Goal: Task Accomplishment & Management: Manage account settings

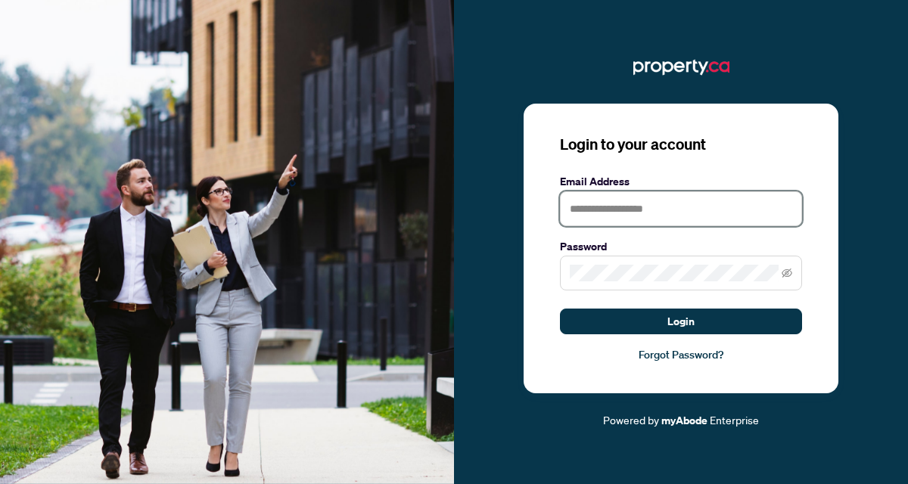
click at [593, 214] on input "text" at bounding box center [681, 208] width 242 height 35
type input "**********"
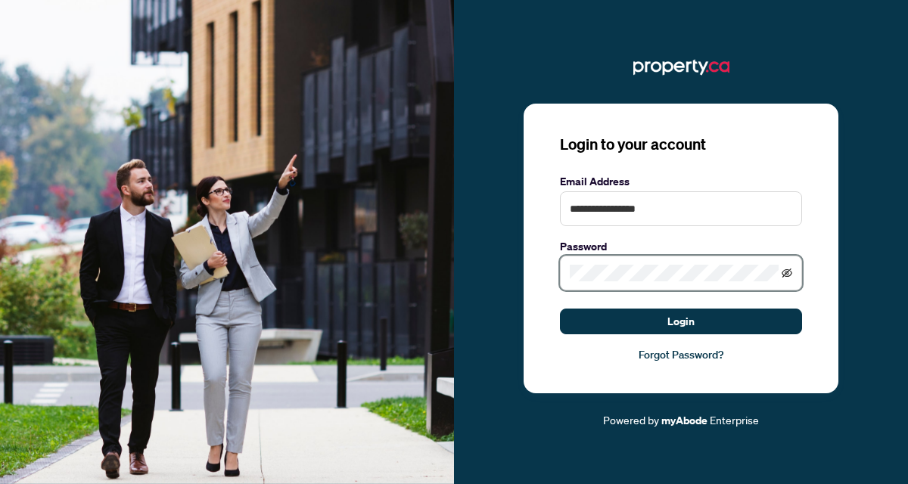
click at [787, 270] on icon "eye-invisible" at bounding box center [787, 273] width 11 height 9
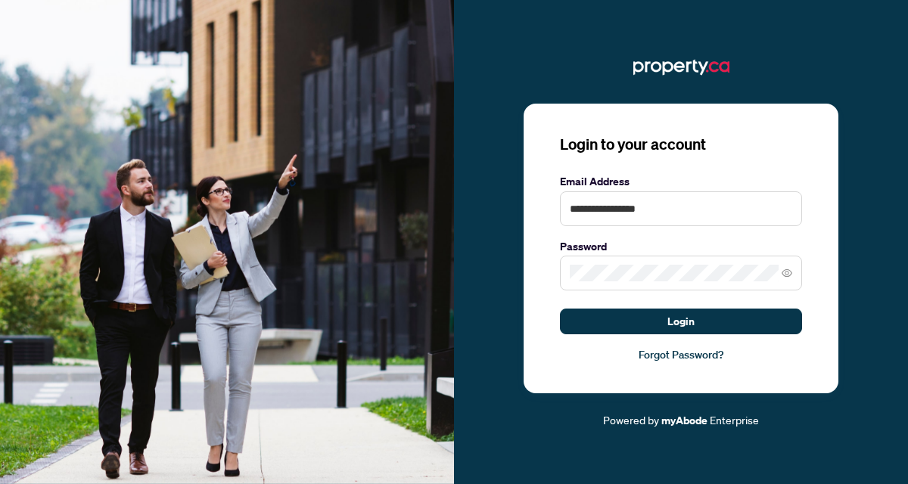
click at [820, 265] on div "**********" at bounding box center [681, 249] width 315 height 291
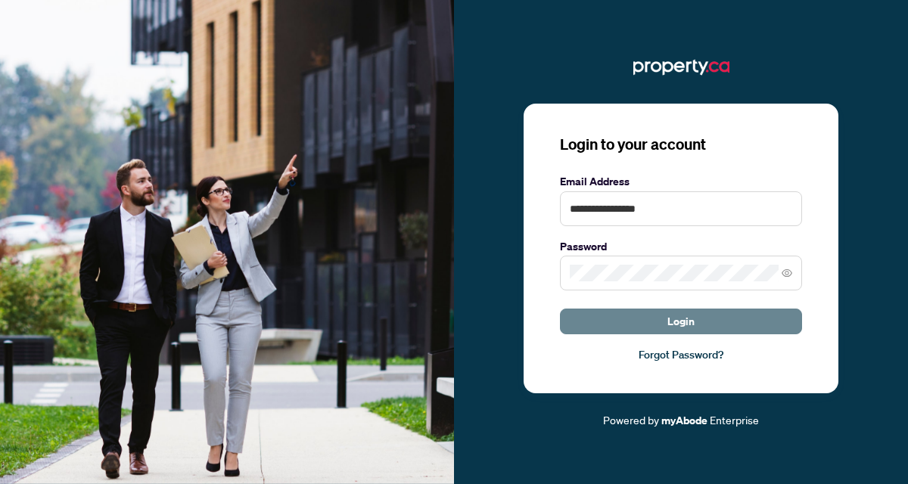
click at [708, 317] on button "Login" at bounding box center [681, 322] width 242 height 26
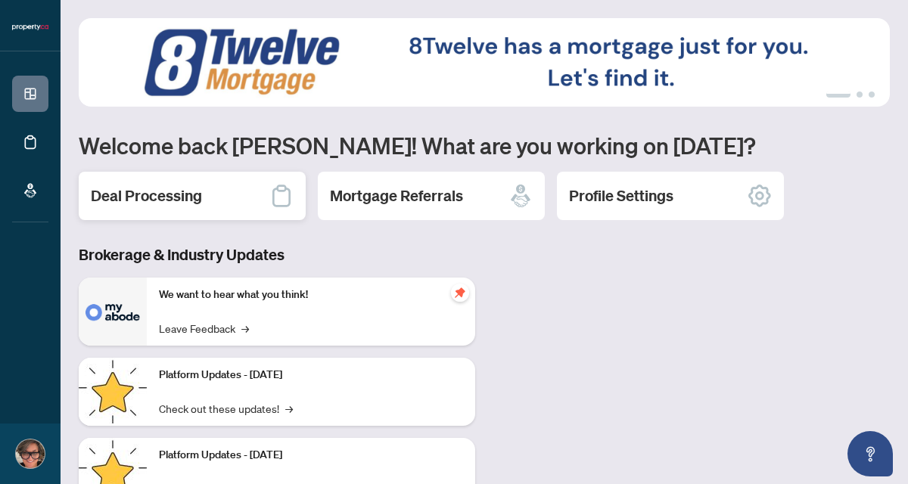
click at [202, 192] on div "Deal Processing" at bounding box center [192, 196] width 227 height 48
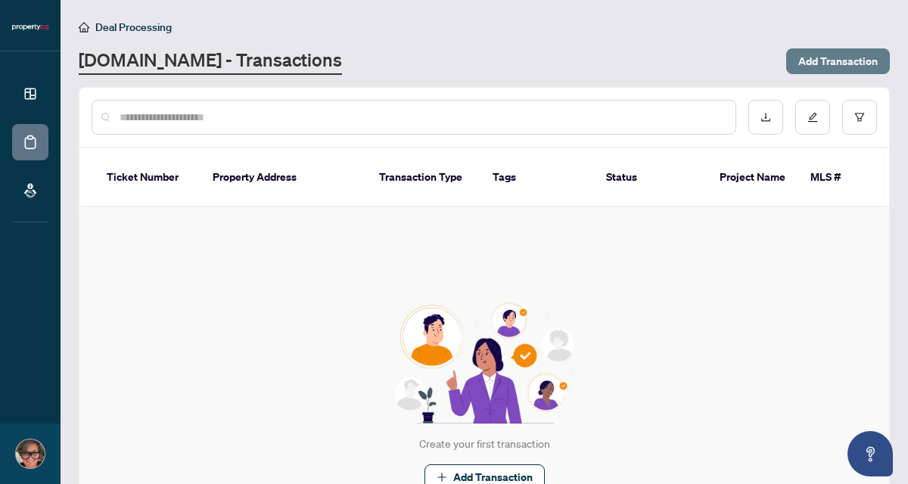
click at [838, 59] on span "Add Transaction" at bounding box center [837, 61] width 79 height 24
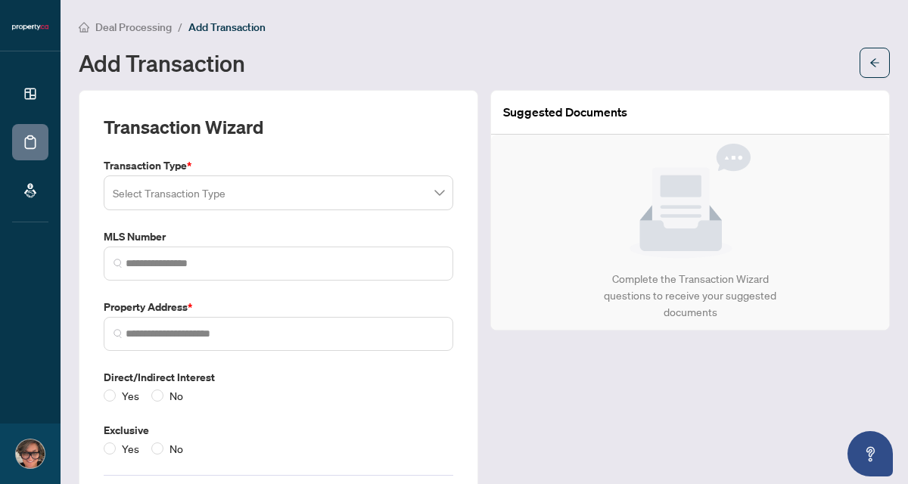
click at [440, 191] on span at bounding box center [278, 193] width 331 height 29
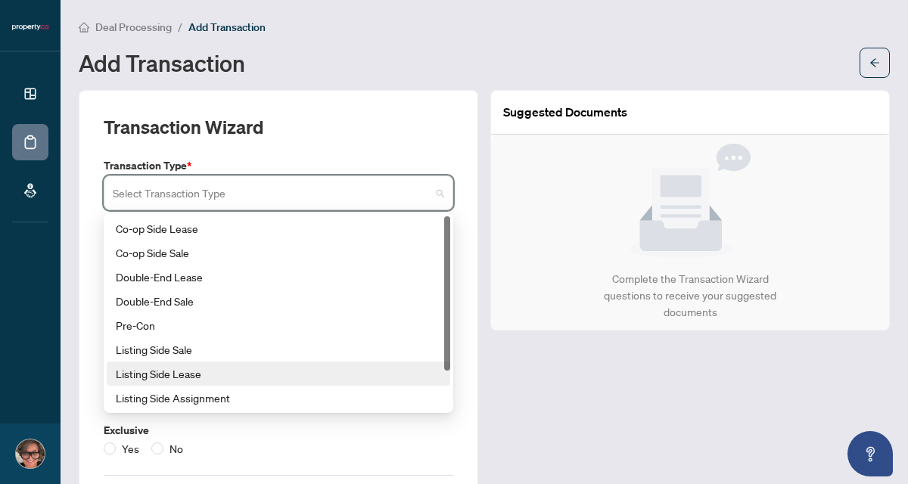
click at [188, 374] on div "Listing Side Lease" at bounding box center [278, 374] width 325 height 17
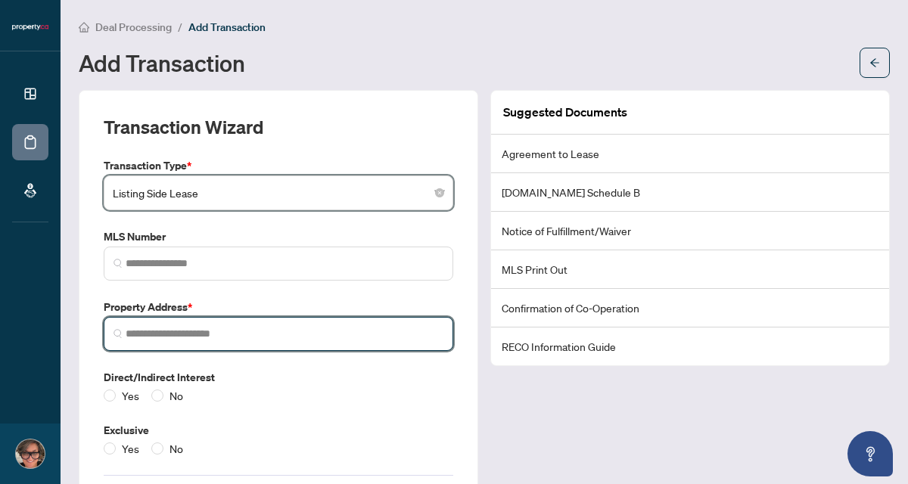
click at [191, 333] on input "search" at bounding box center [285, 334] width 318 height 16
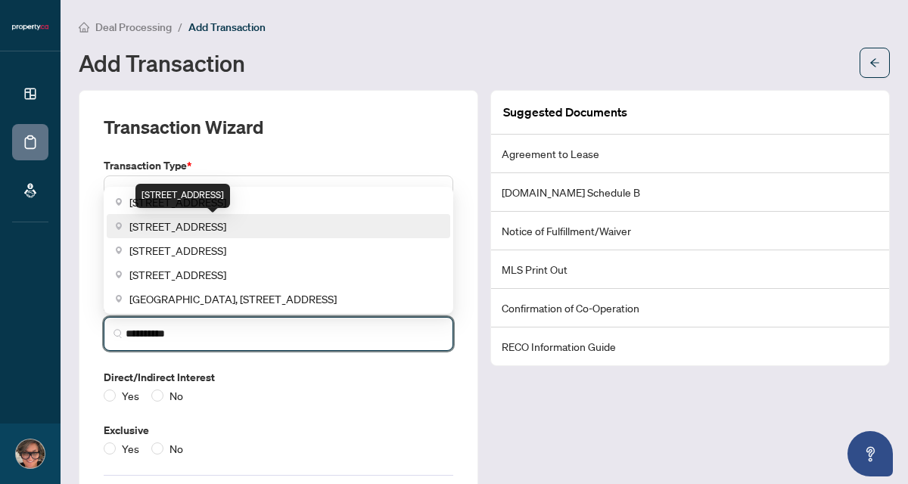
click at [154, 227] on span "[STREET_ADDRESS]" at bounding box center [177, 226] width 97 height 17
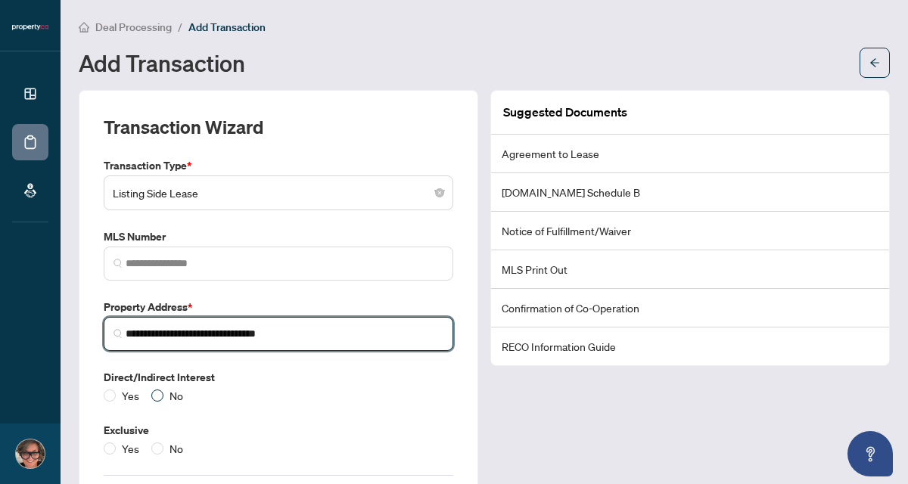
type input "**********"
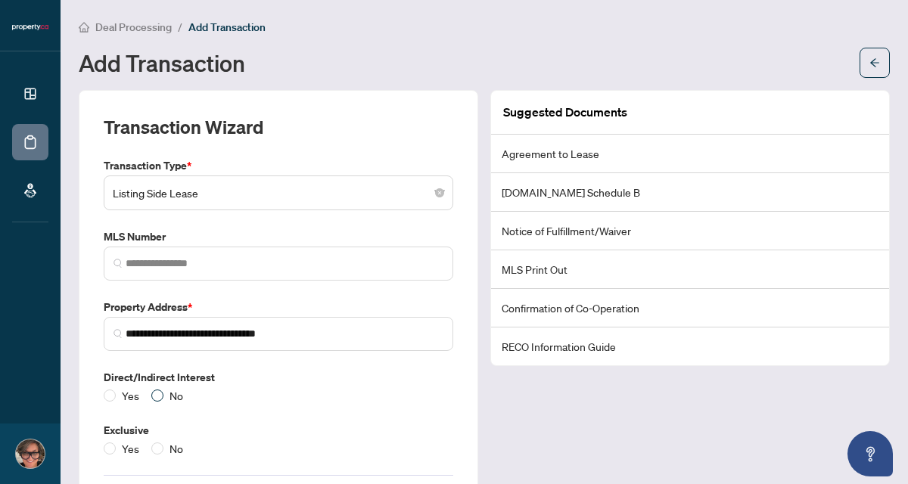
click at [166, 393] on span "No" at bounding box center [176, 395] width 26 height 17
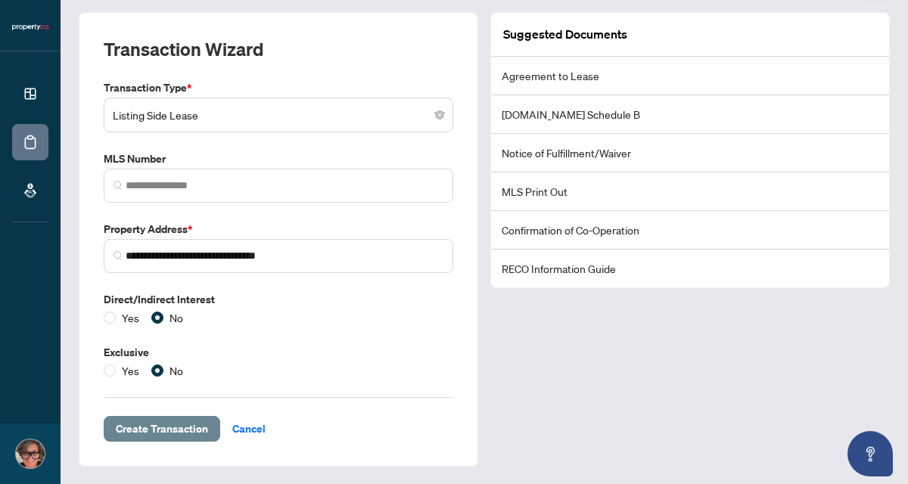
click at [178, 427] on span "Create Transaction" at bounding box center [162, 429] width 92 height 24
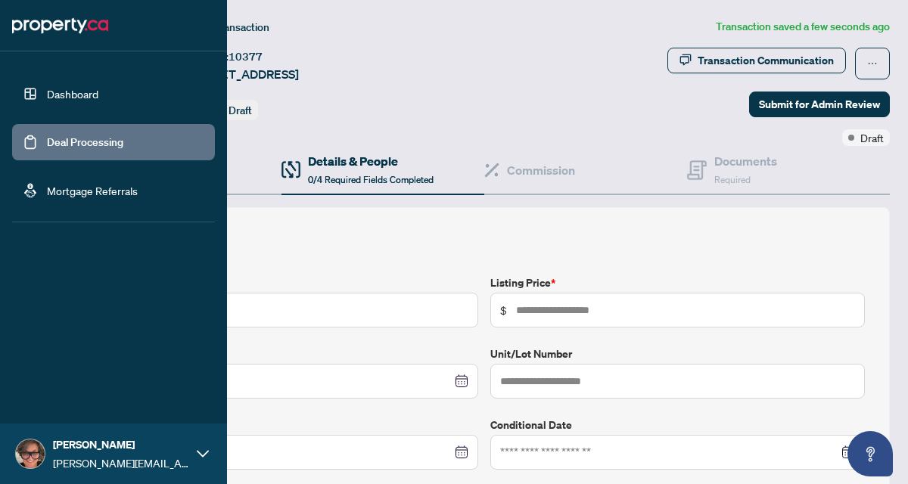
click at [81, 92] on link "Dashboard" at bounding box center [72, 94] width 51 height 14
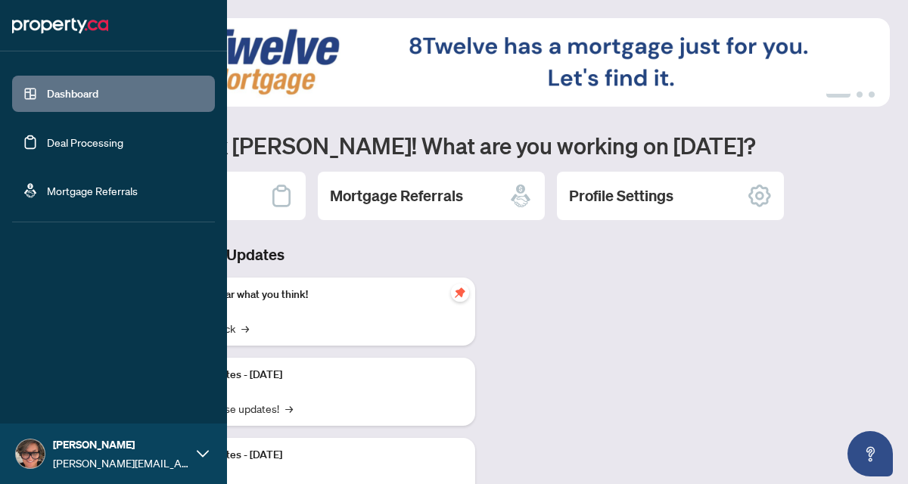
click at [204, 453] on icon at bounding box center [203, 454] width 12 height 12
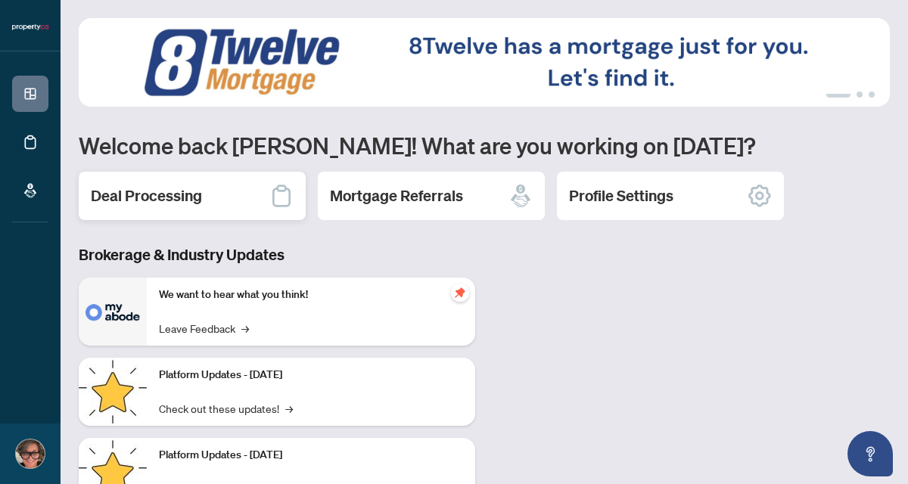
click at [202, 197] on div "Deal Processing" at bounding box center [192, 196] width 227 height 48
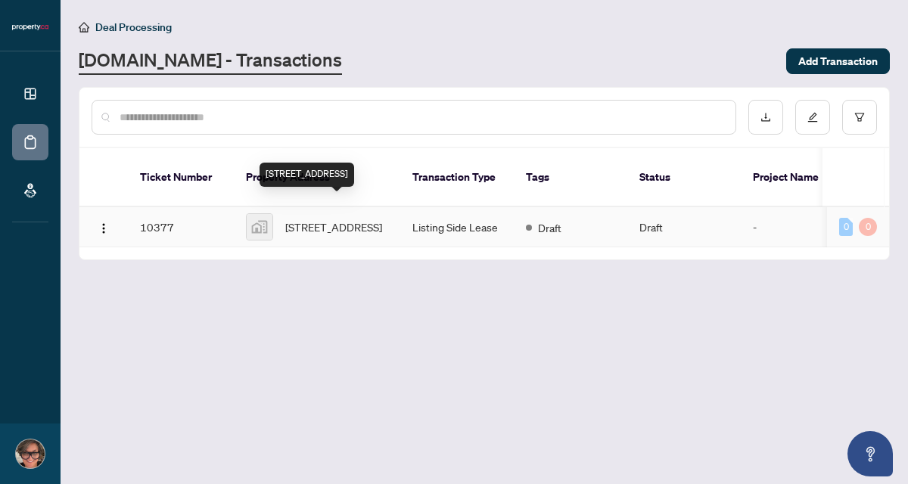
click at [306, 219] on span "[STREET_ADDRESS]" at bounding box center [333, 227] width 97 height 17
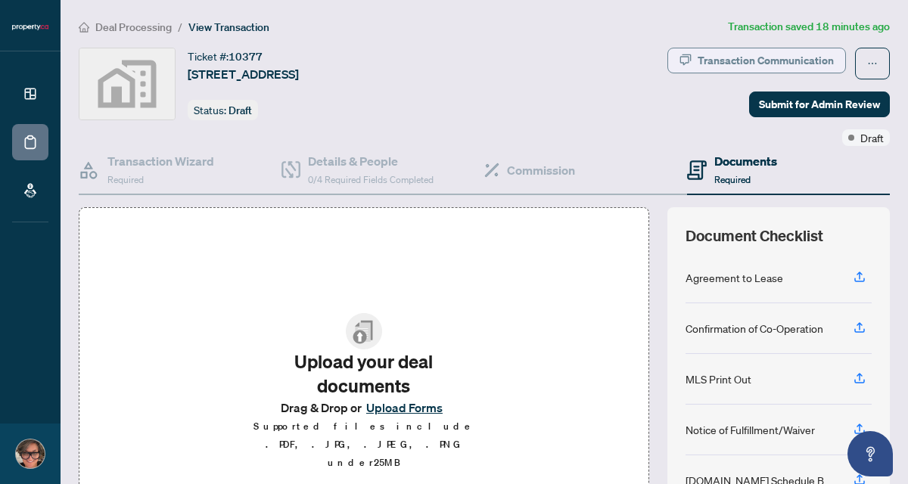
click at [741, 59] on div "Transaction Communication" at bounding box center [766, 60] width 136 height 24
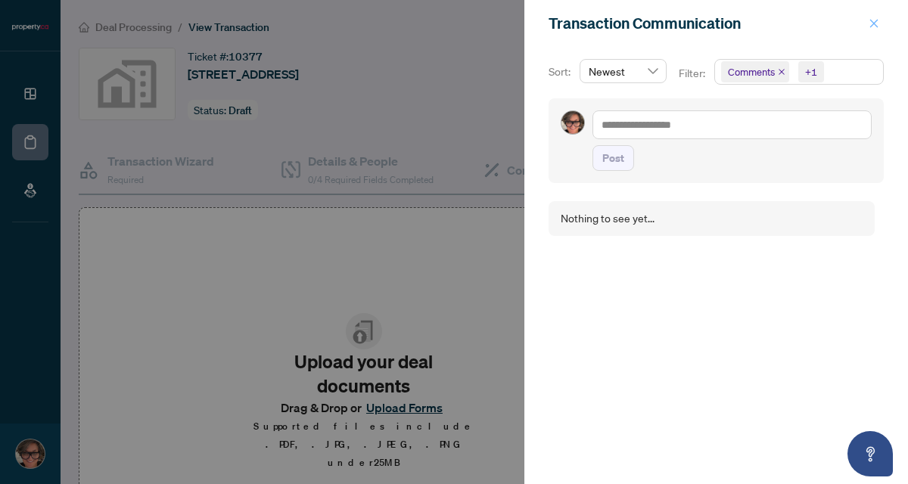
click at [876, 20] on icon "close" at bounding box center [874, 23] width 11 height 11
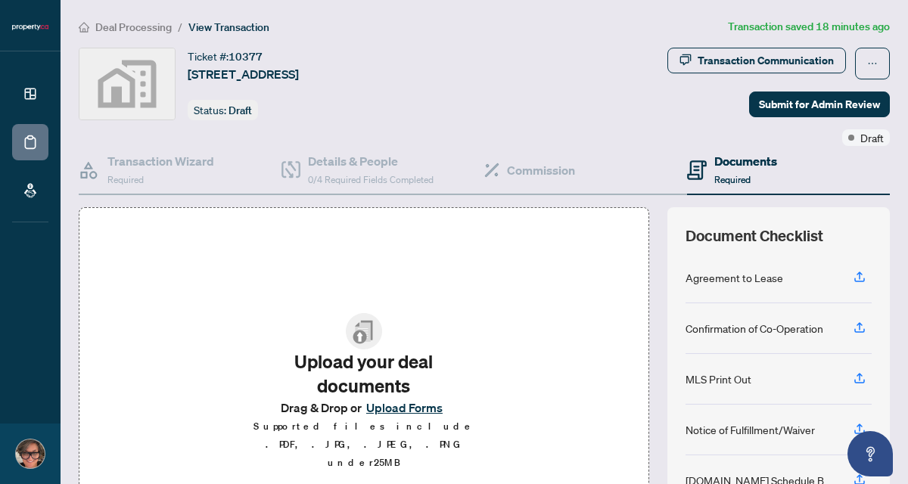
click at [212, 28] on span "View Transaction" at bounding box center [228, 27] width 81 height 14
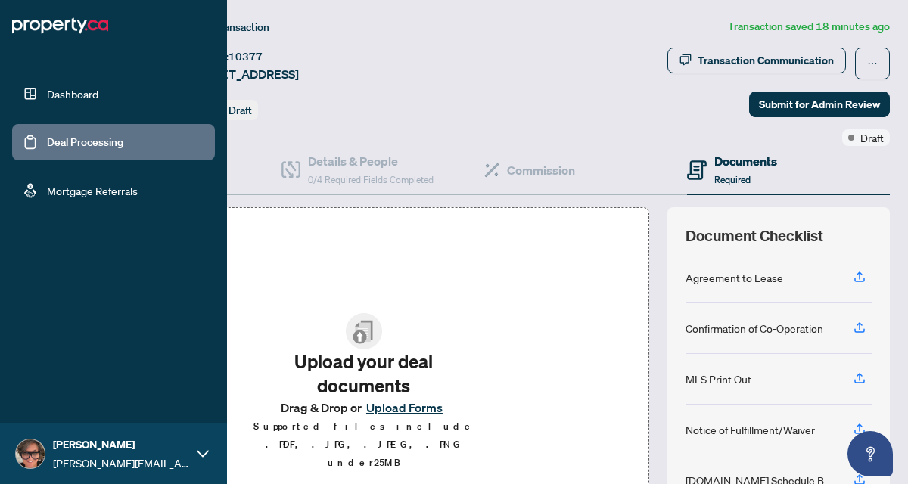
click at [49, 94] on link "Dashboard" at bounding box center [72, 94] width 51 height 14
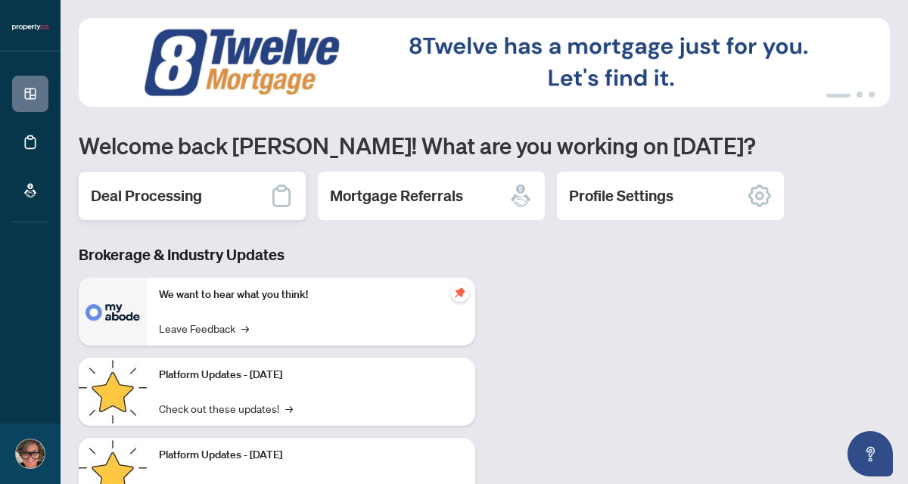
click at [173, 198] on h2 "Deal Processing" at bounding box center [146, 195] width 111 height 21
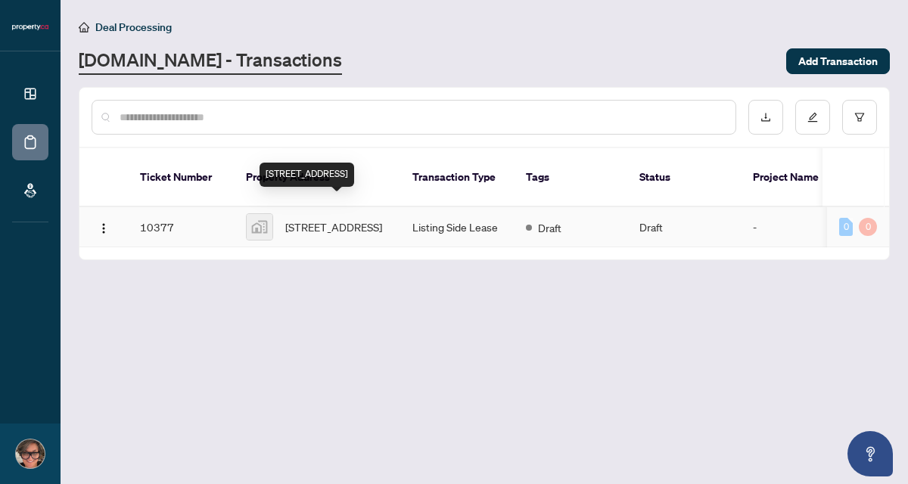
click at [338, 219] on span "[STREET_ADDRESS]" at bounding box center [333, 227] width 97 height 17
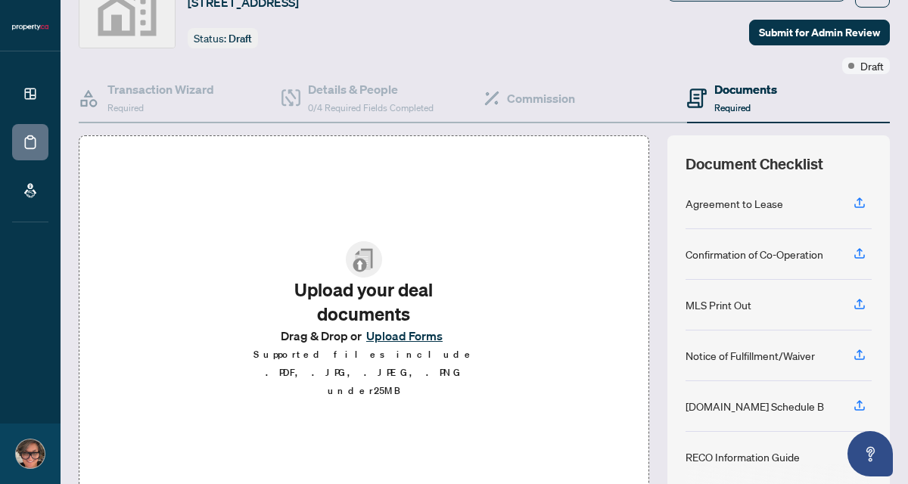
scroll to position [148, 0]
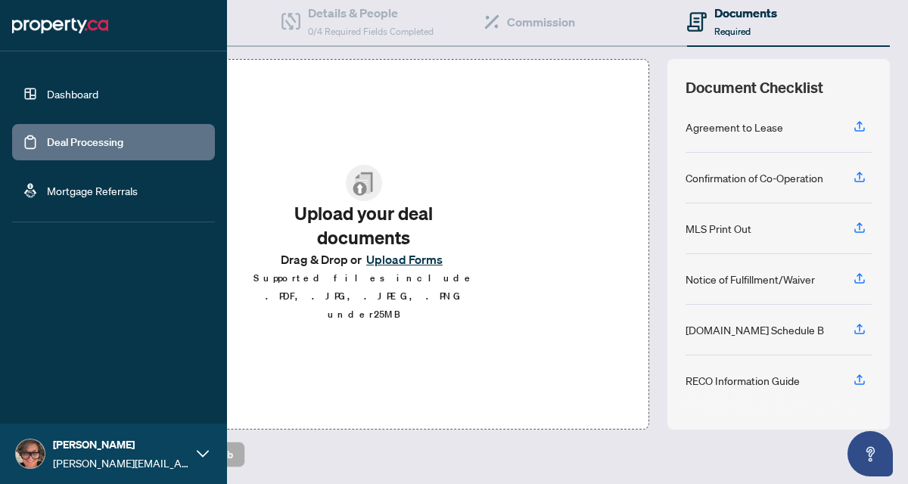
click at [50, 92] on link "Dashboard" at bounding box center [72, 94] width 51 height 14
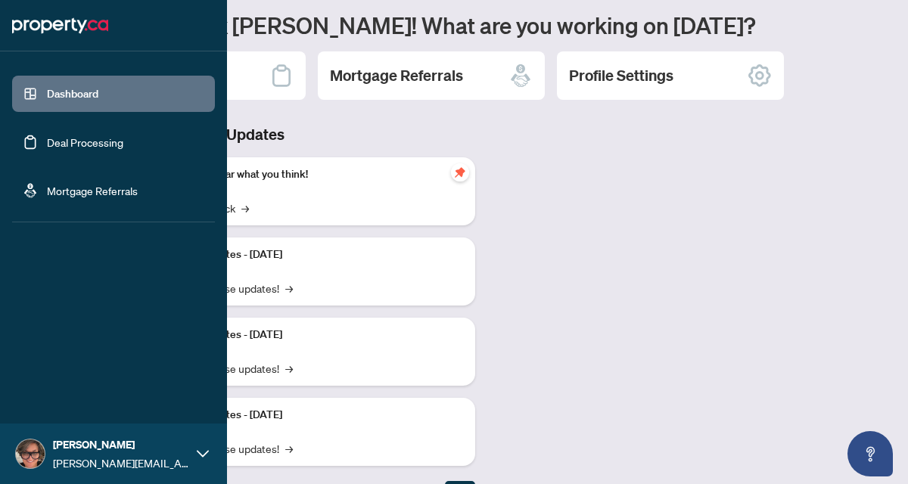
scroll to position [143, 0]
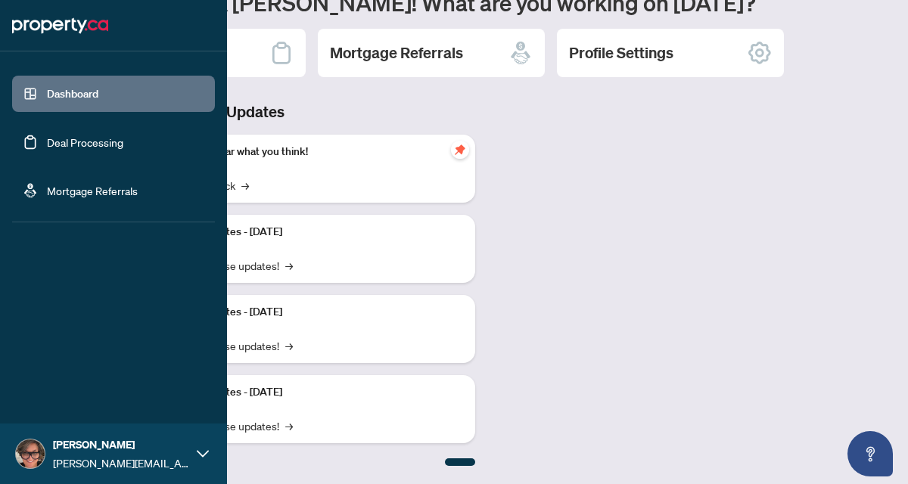
click at [64, 139] on link "Deal Processing" at bounding box center [85, 142] width 76 height 14
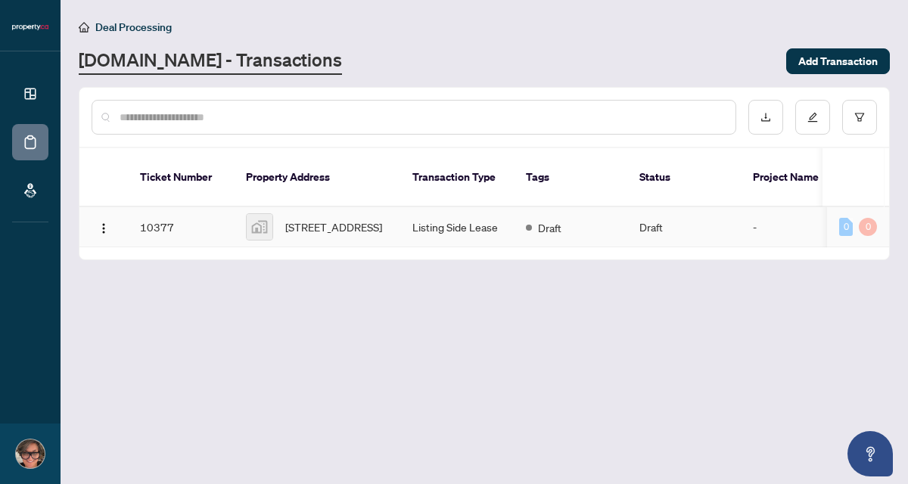
click at [465, 216] on td "Listing Side Lease" at bounding box center [457, 227] width 114 height 40
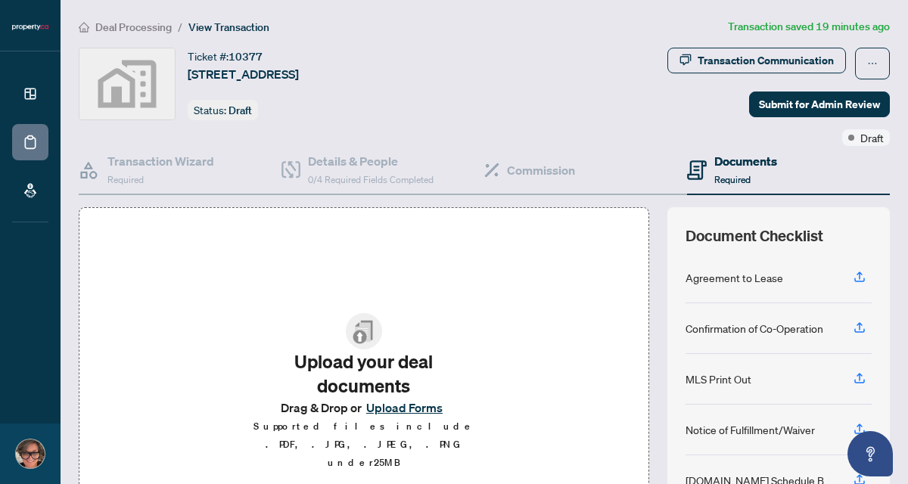
click at [731, 162] on h4 "Documents" at bounding box center [745, 161] width 63 height 18
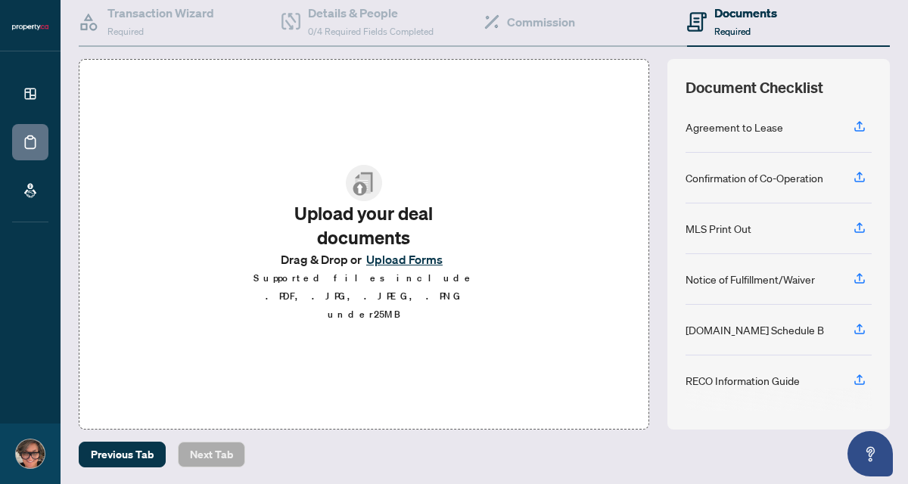
scroll to position [147, 0]
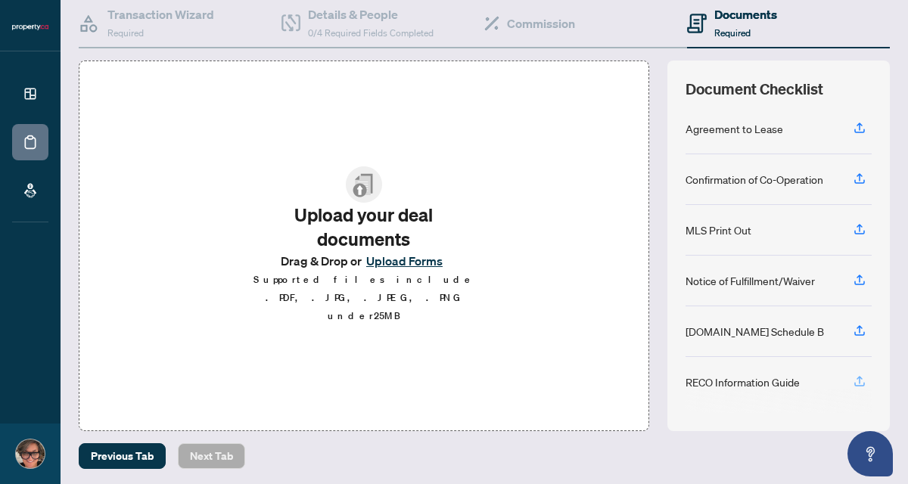
click at [858, 379] on icon "button" at bounding box center [860, 382] width 14 height 14
